Goal: Communication & Community: Answer question/provide support

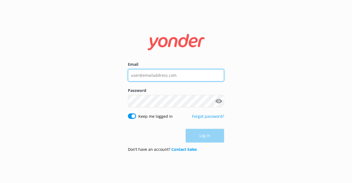
type input "[EMAIL_ADDRESS][DOMAIN_NAME]"
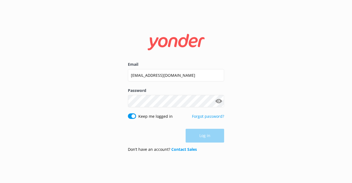
click at [207, 139] on div "Log in" at bounding box center [176, 136] width 96 height 14
click at [210, 134] on button "Log in" at bounding box center [204, 136] width 38 height 14
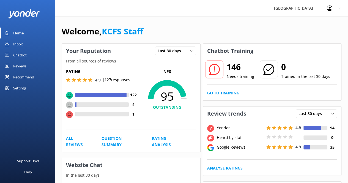
click at [18, 40] on div "Inbox" at bounding box center [18, 43] width 10 height 11
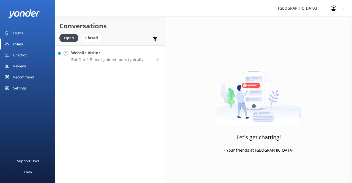
click at [113, 61] on p "Bot: Our 1.5-hour guided tours typically range from 4 to 10 people per group, a…" at bounding box center [111, 59] width 81 height 5
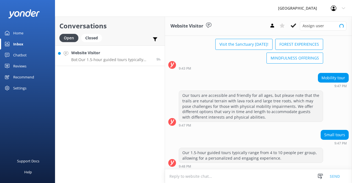
scroll to position [37, 0]
drag, startPoint x: 296, startPoint y: 23, endPoint x: 291, endPoint y: 22, distance: 4.7
click at [295, 23] on icon at bounding box center [292, 25] width 5 height 5
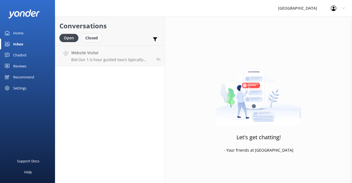
click at [93, 38] on div "Closed" at bounding box center [91, 38] width 21 height 8
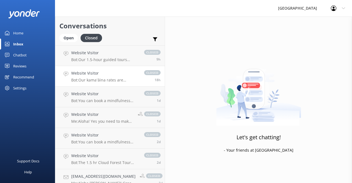
click at [123, 82] on p "Bot: Our kamaʻāina rates are intended for local Hawai'i residents. We kindly as…" at bounding box center [104, 79] width 67 height 5
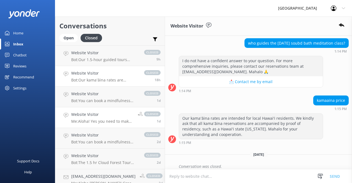
scroll to position [75, 0]
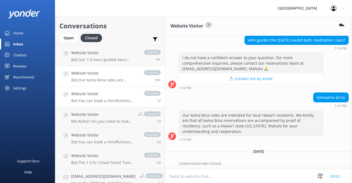
click at [107, 103] on link "Website Visitor Bot: You can book a mindfulness experience in the [GEOGRAPHIC_D…" at bounding box center [109, 97] width 109 height 21
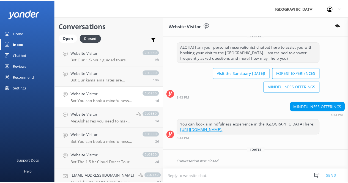
scroll to position [18, 0]
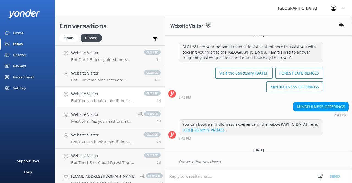
click at [18, 63] on div "Reviews" at bounding box center [19, 65] width 13 height 11
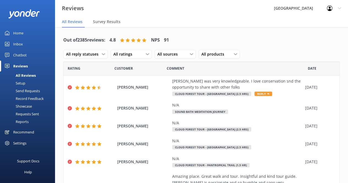
click at [258, 45] on div "Out of 2385 reviews: 4.8 NPS 91 All reply statuses All reply statuses Needs a r…" at bounding box center [201, 47] width 276 height 29
click at [182, 88] on div "[PERSON_NAME] was very knowledgeable. I love conservation snd the opportunity t…" at bounding box center [237, 84] width 130 height 12
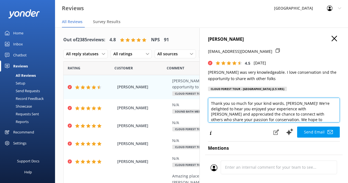
click at [292, 109] on textarea "Thank you so much for your kind words, [PERSON_NAME]! We're delighted to hear y…" at bounding box center [274, 110] width 132 height 25
type textarea "Thank you so much for your kind words, [PERSON_NAME]! We're delighted to hear y…"
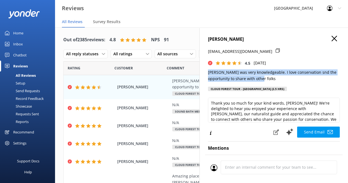
drag, startPoint x: 282, startPoint y: 79, endPoint x: 203, endPoint y: 73, distance: 79.1
click at [203, 73] on div "[PERSON_NAME] [EMAIL_ADDRESS][DOMAIN_NAME] 4.5 [DATE] [PERSON_NAME] was very kn…" at bounding box center [273, 118] width 148 height 183
copy p "[PERSON_NAME] was very knowledgeable. I love conservation snd the opportunity t…"
drag, startPoint x: 312, startPoint y: 135, endPoint x: 300, endPoint y: 84, distance: 51.7
click at [312, 135] on button "Send Email" at bounding box center [318, 131] width 43 height 11
